Goal: Task Accomplishment & Management: Check status

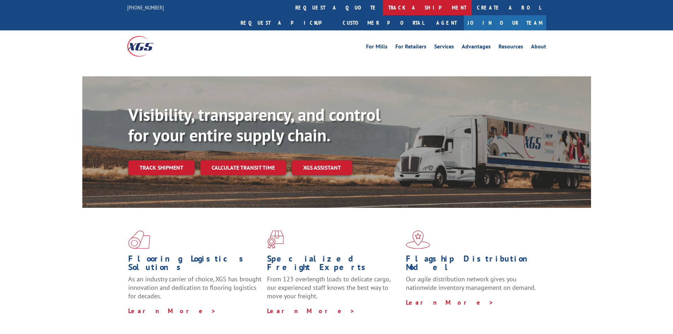
click at [383, 11] on link "track a shipment" at bounding box center [427, 7] width 89 height 15
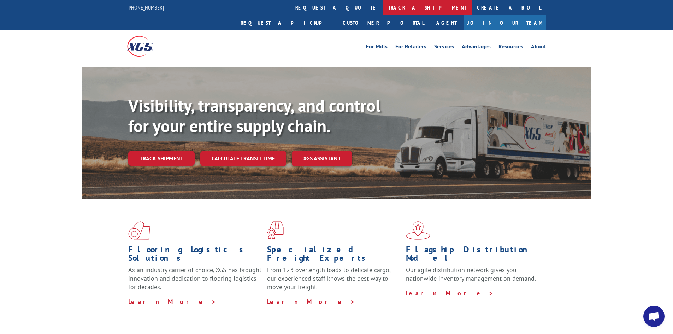
click at [383, 5] on link "track a shipment" at bounding box center [427, 7] width 89 height 15
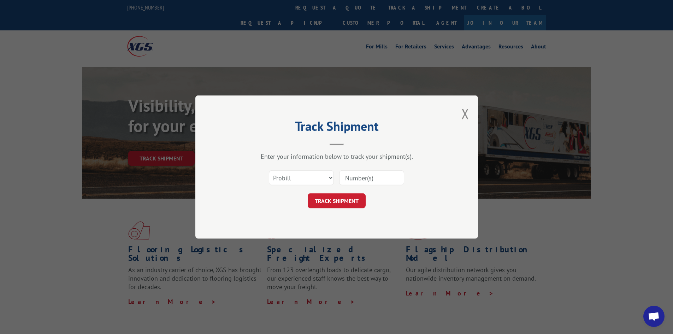
click at [351, 173] on input at bounding box center [371, 177] width 65 height 15
paste input "17409244"
type input "17409244"
click at [346, 198] on button "TRACK SHIPMENT" at bounding box center [337, 200] width 58 height 15
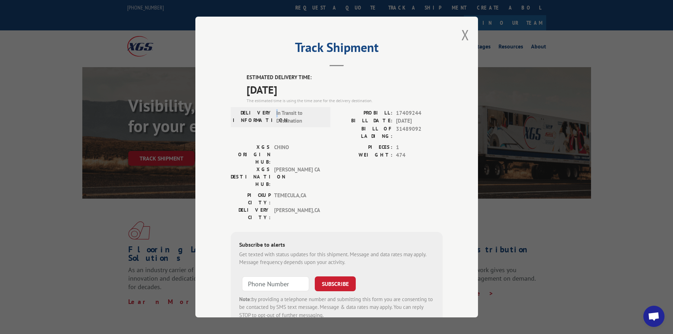
click at [276, 113] on span "In Transit to Destination" at bounding box center [300, 117] width 48 height 16
